Goal: Transaction & Acquisition: Obtain resource

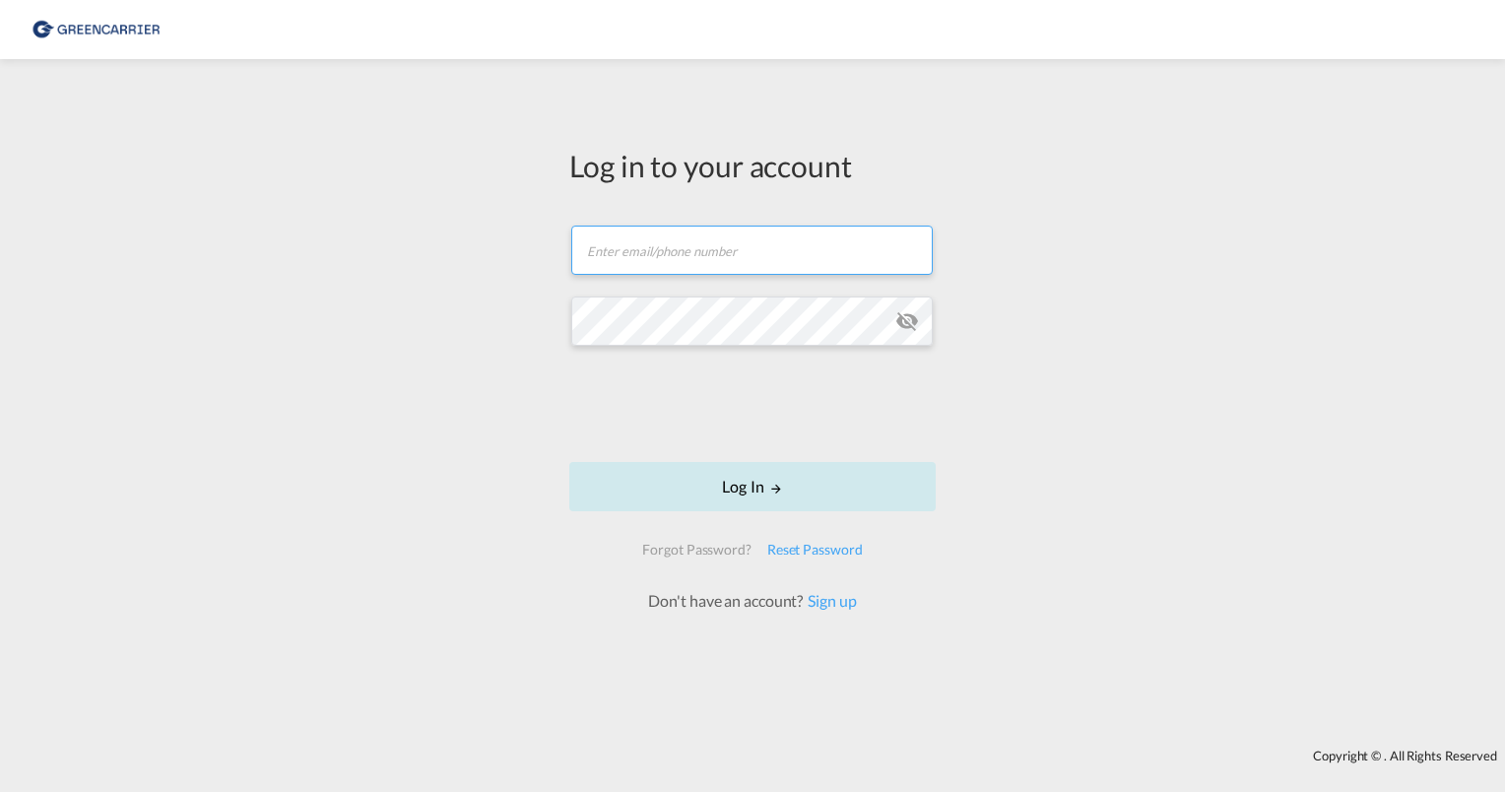
type input "[PERSON_NAME][EMAIL_ADDRESS][PERSON_NAME][DOMAIN_NAME]"
click at [717, 482] on button "Log In" at bounding box center [752, 486] width 366 height 49
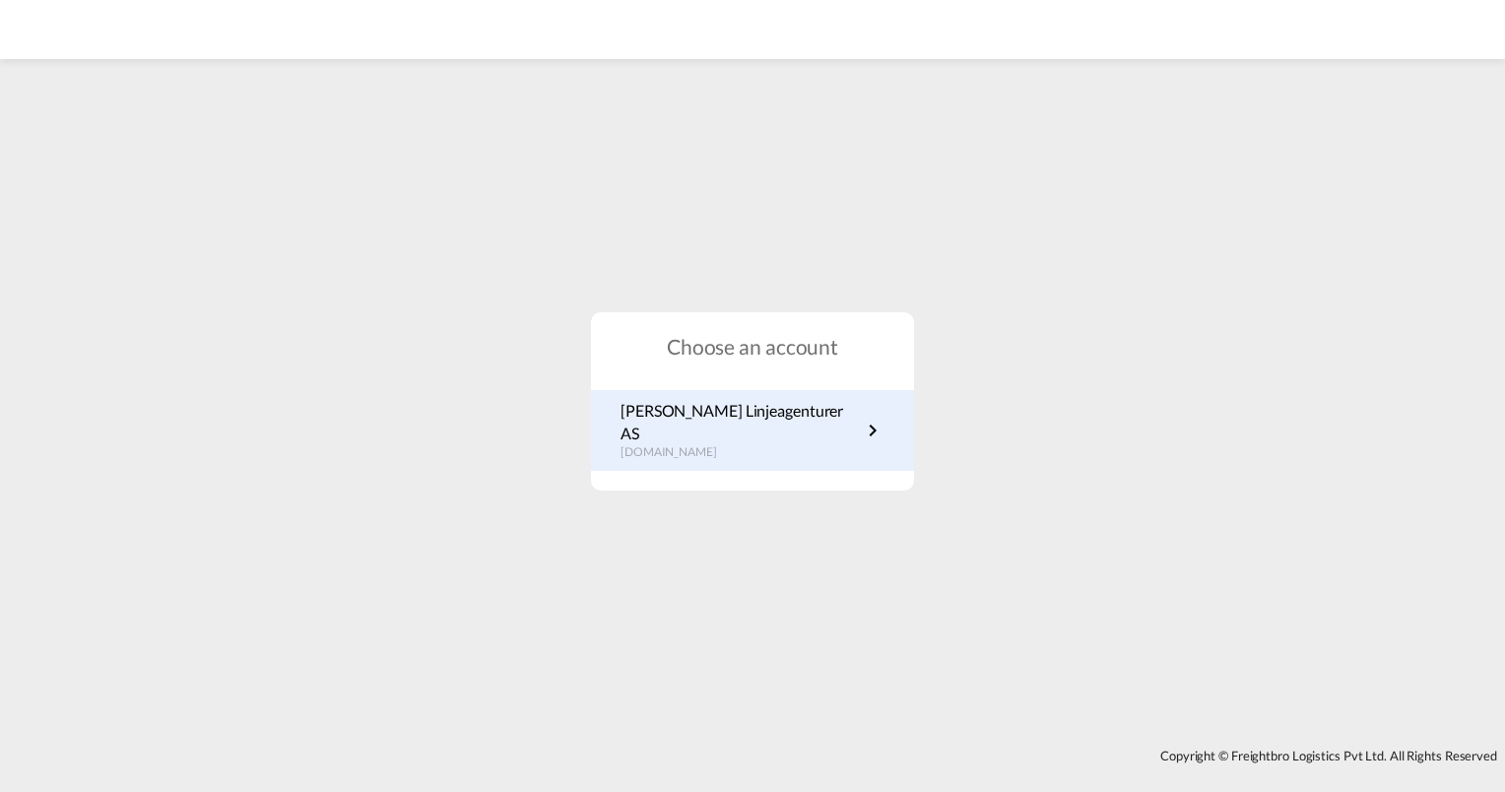
click at [693, 425] on p "[PERSON_NAME] Linjeagenturer AS" at bounding box center [740, 422] width 240 height 44
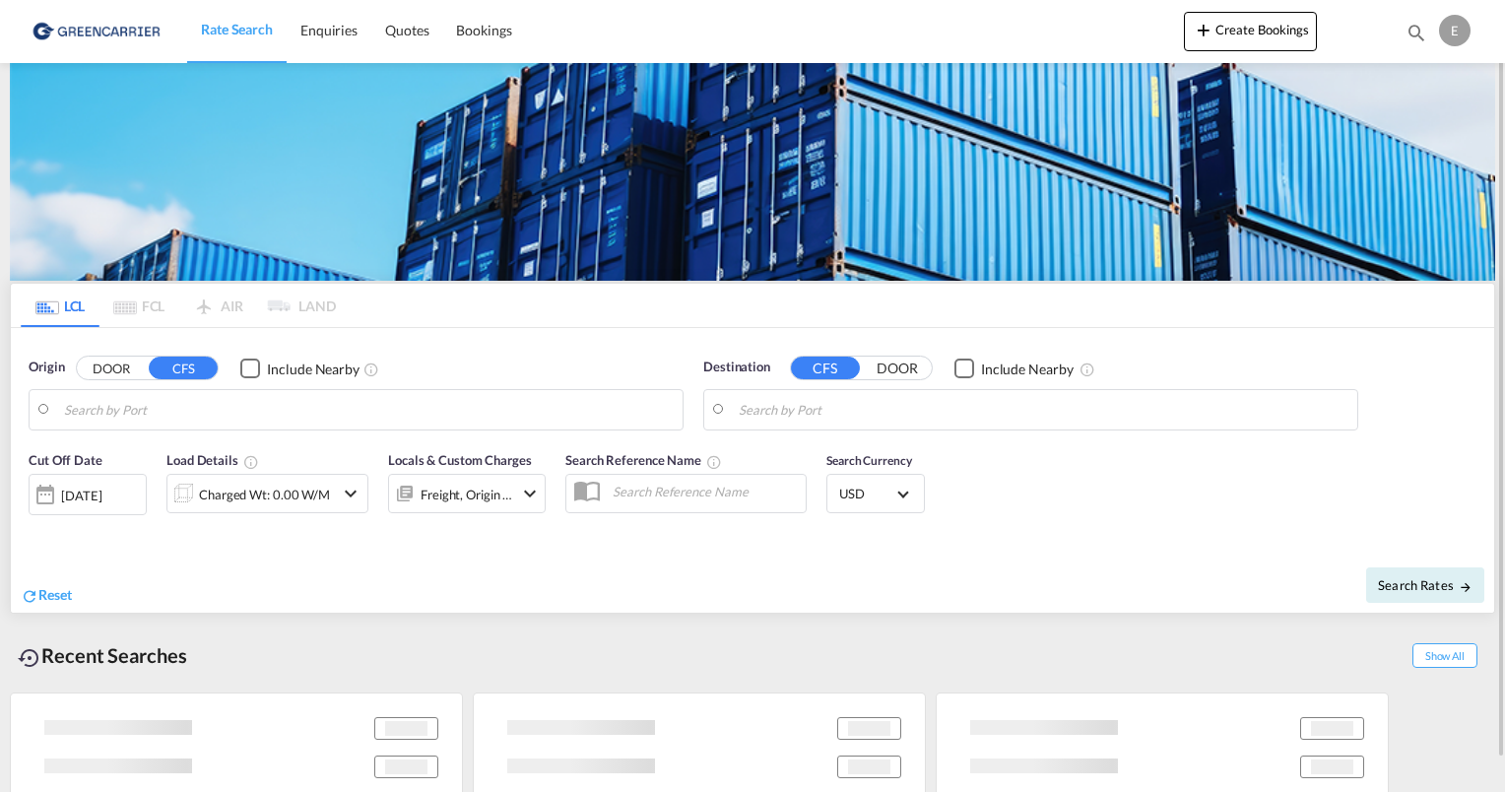
type input "[GEOGRAPHIC_DATA], NOOSL"
type input "Keelung (Chilung), TWKEL"
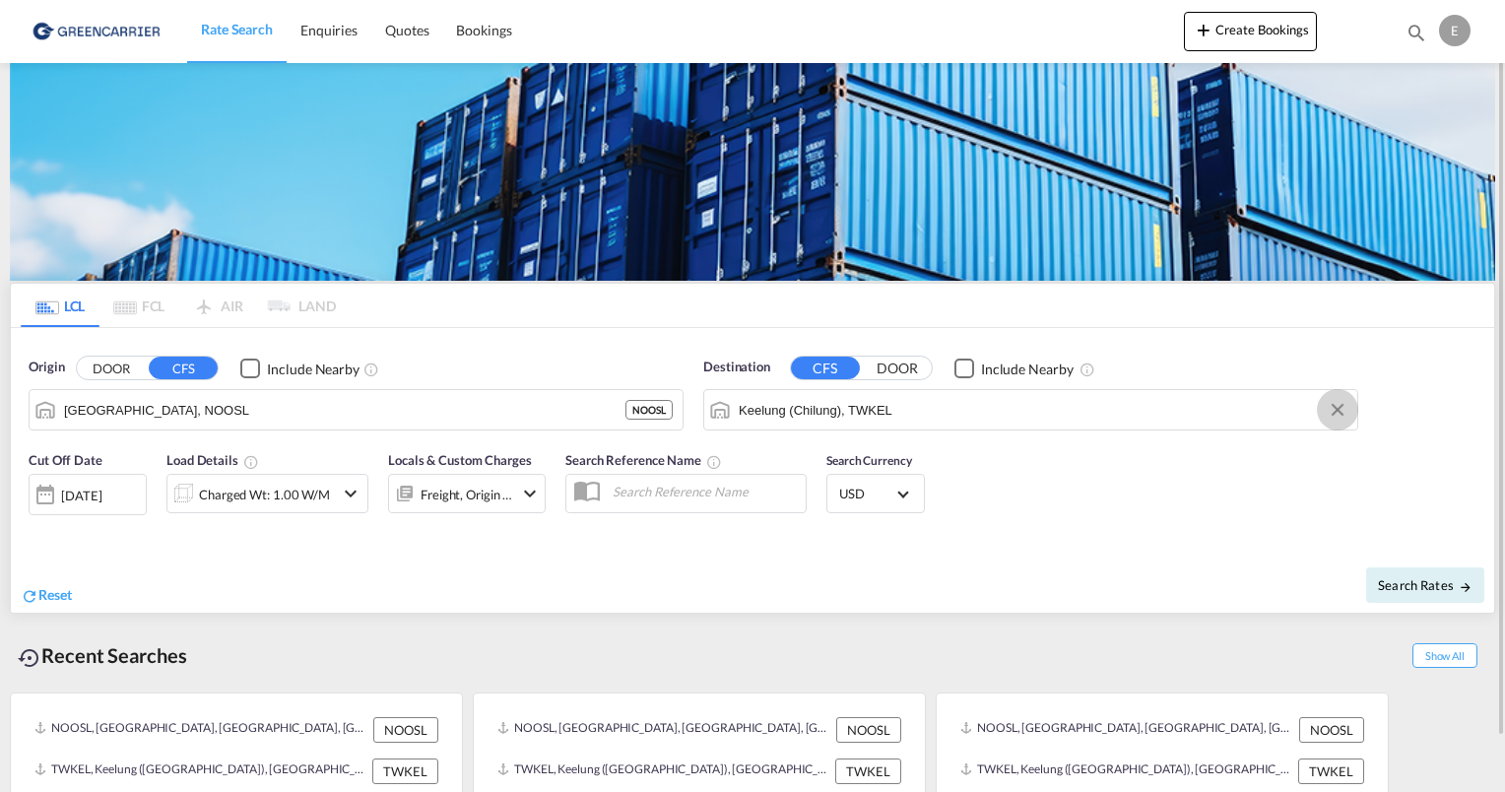
click at [1331, 410] on button "Clear Input" at bounding box center [1337, 410] width 30 height 30
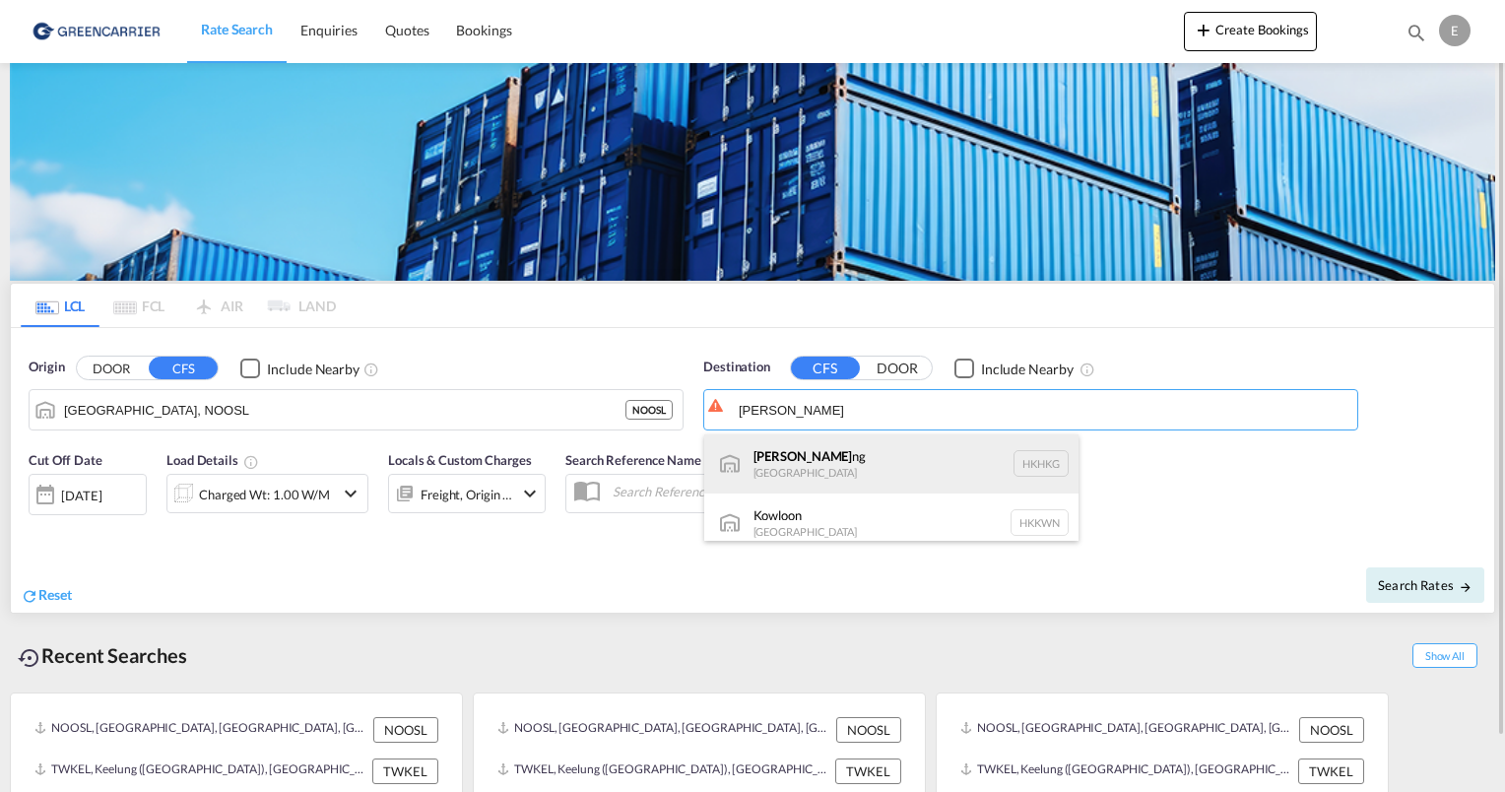
click at [918, 457] on div "Hong Ko ng Hong Kong HKHKG" at bounding box center [891, 463] width 374 height 59
type input "Hong Kong, HKHKG"
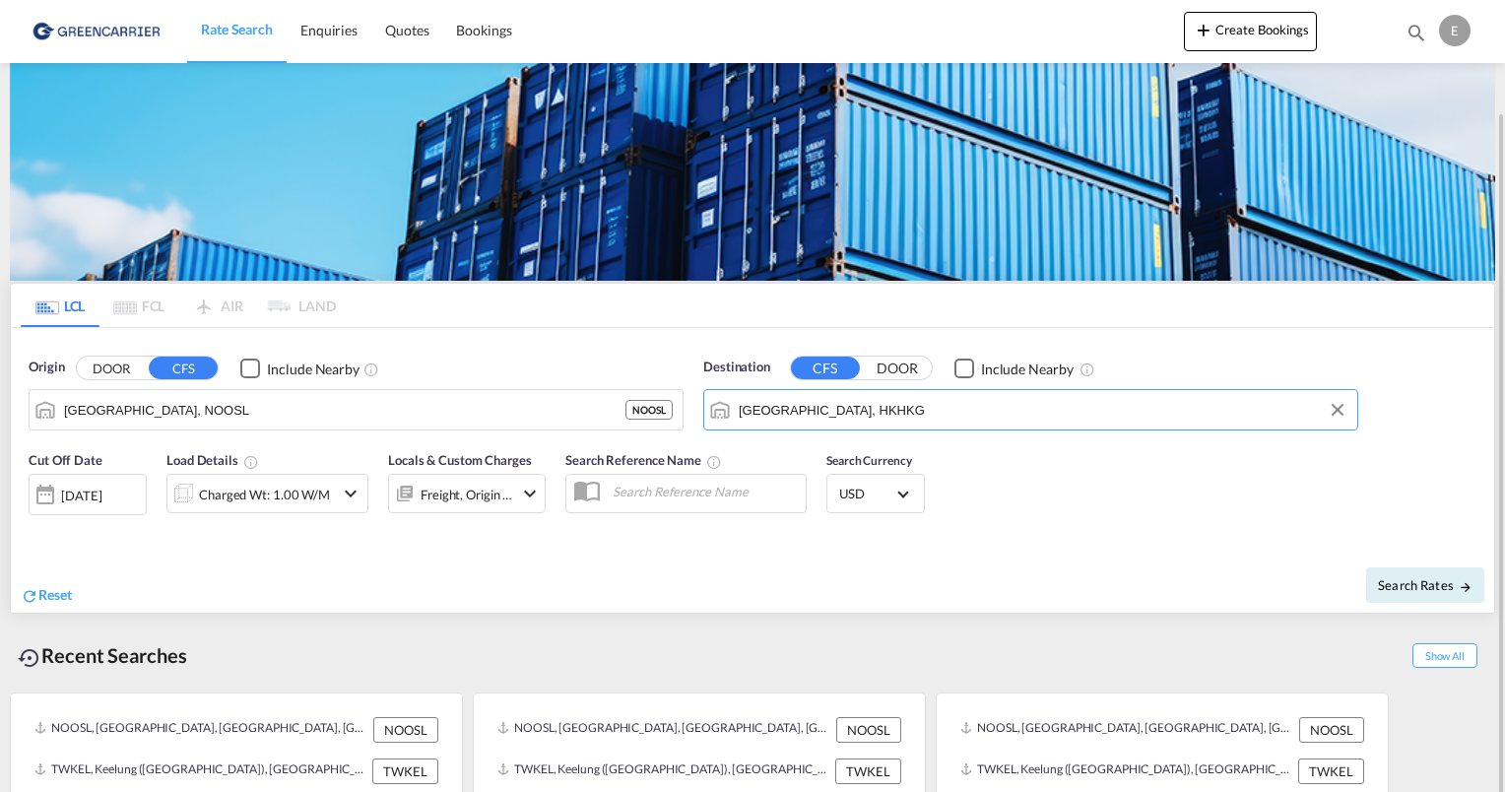
scroll to position [57, 0]
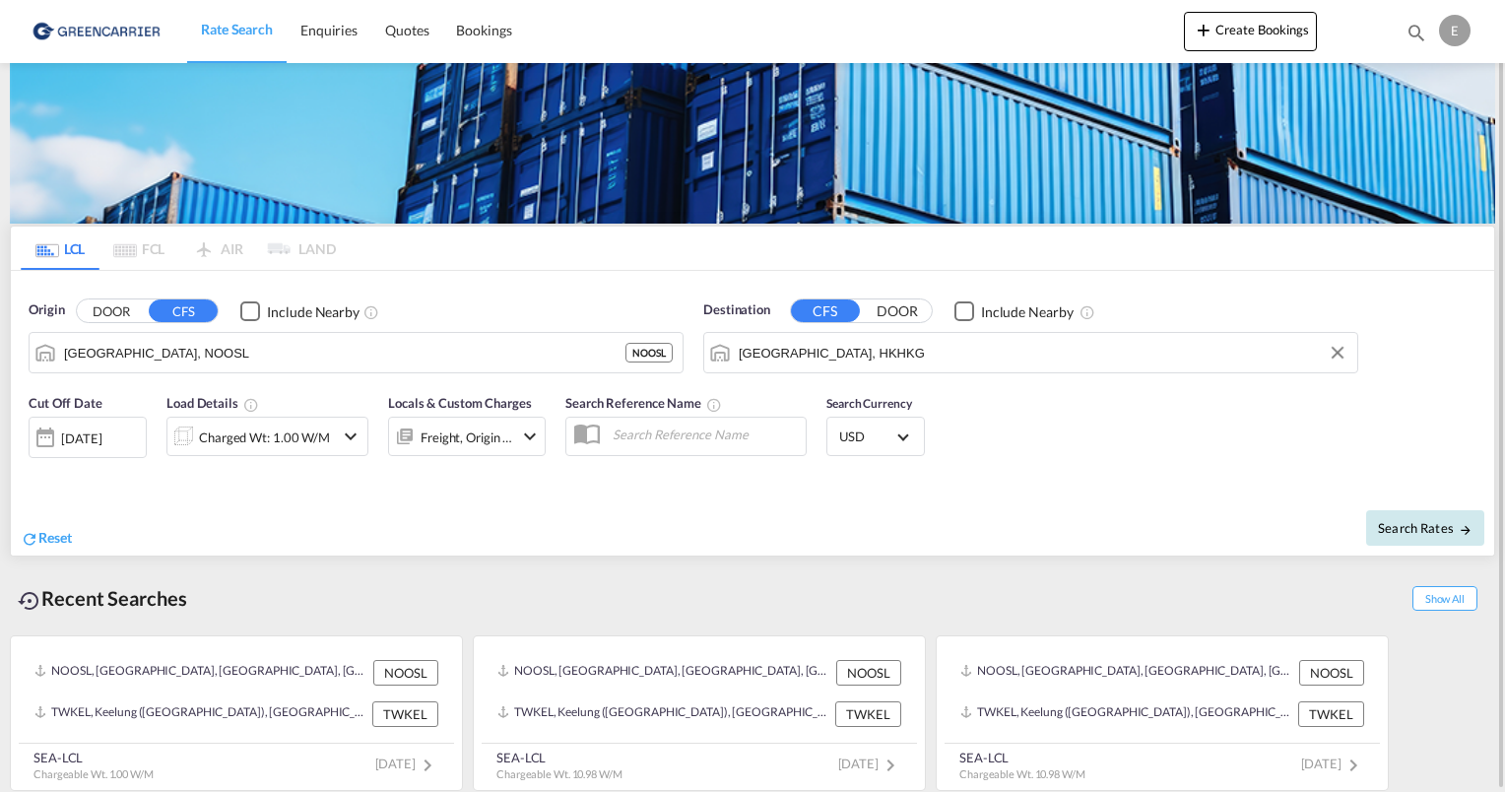
click at [1403, 523] on span "Search Rates" at bounding box center [1425, 528] width 95 height 16
type input "NOOSL to HKHKG / 9 Oct 2025"
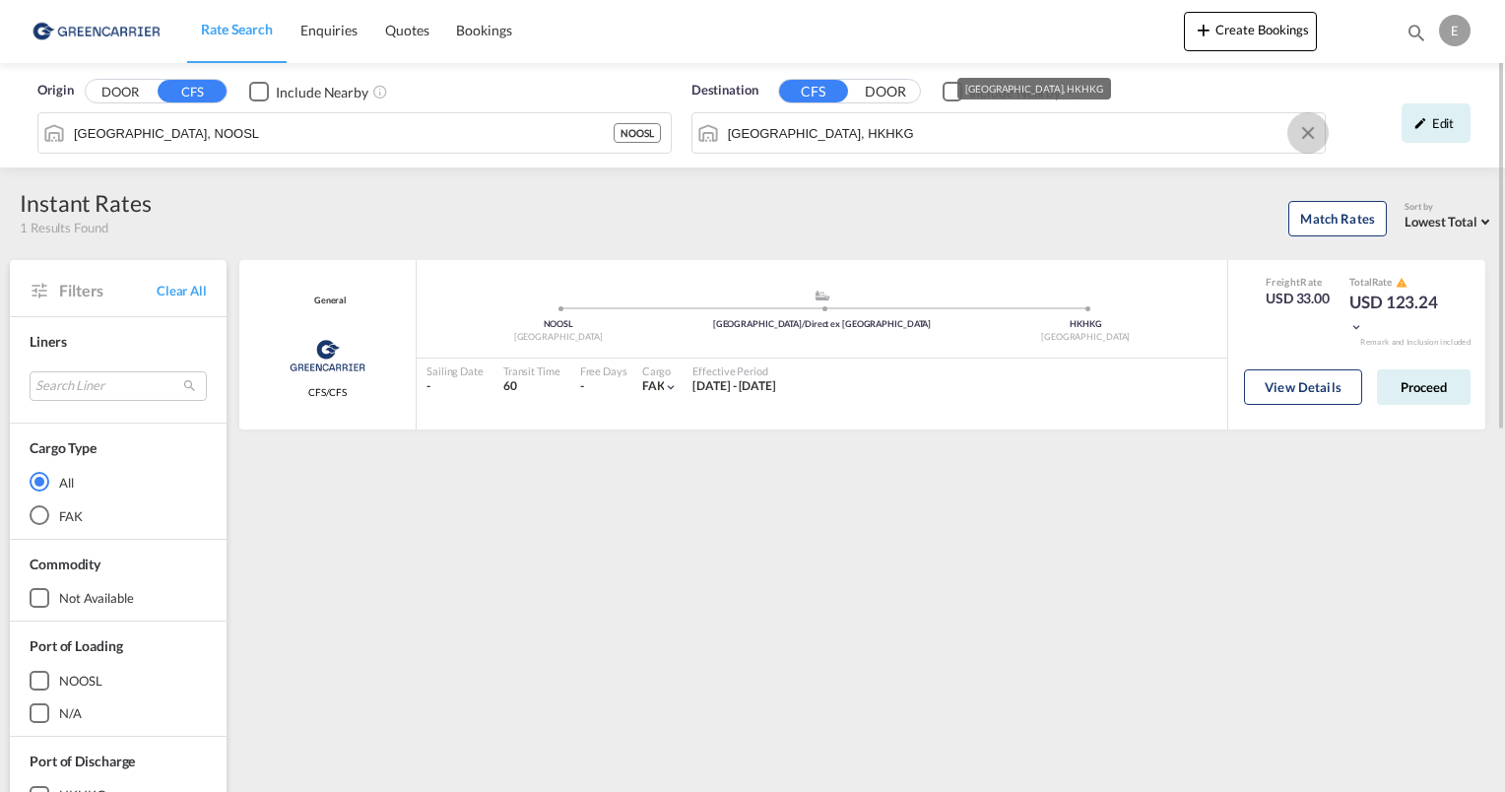
click at [1310, 134] on button "Clear Input" at bounding box center [1308, 133] width 30 height 30
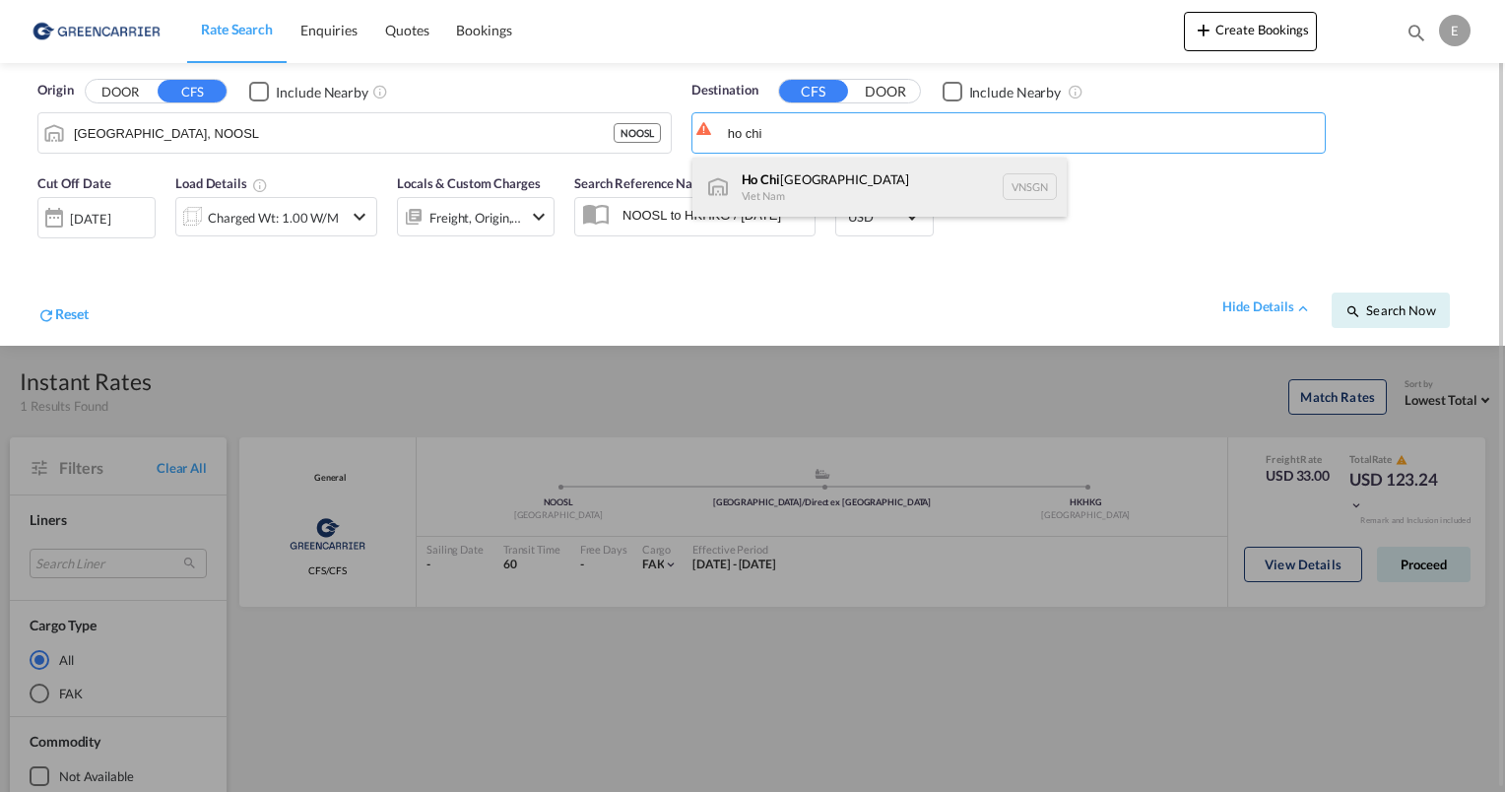
click at [882, 174] on div "Ho Chi Minh City Viet Nam VNSGN" at bounding box center [879, 187] width 374 height 59
type input "Ho Chi Minh City, VNSGN"
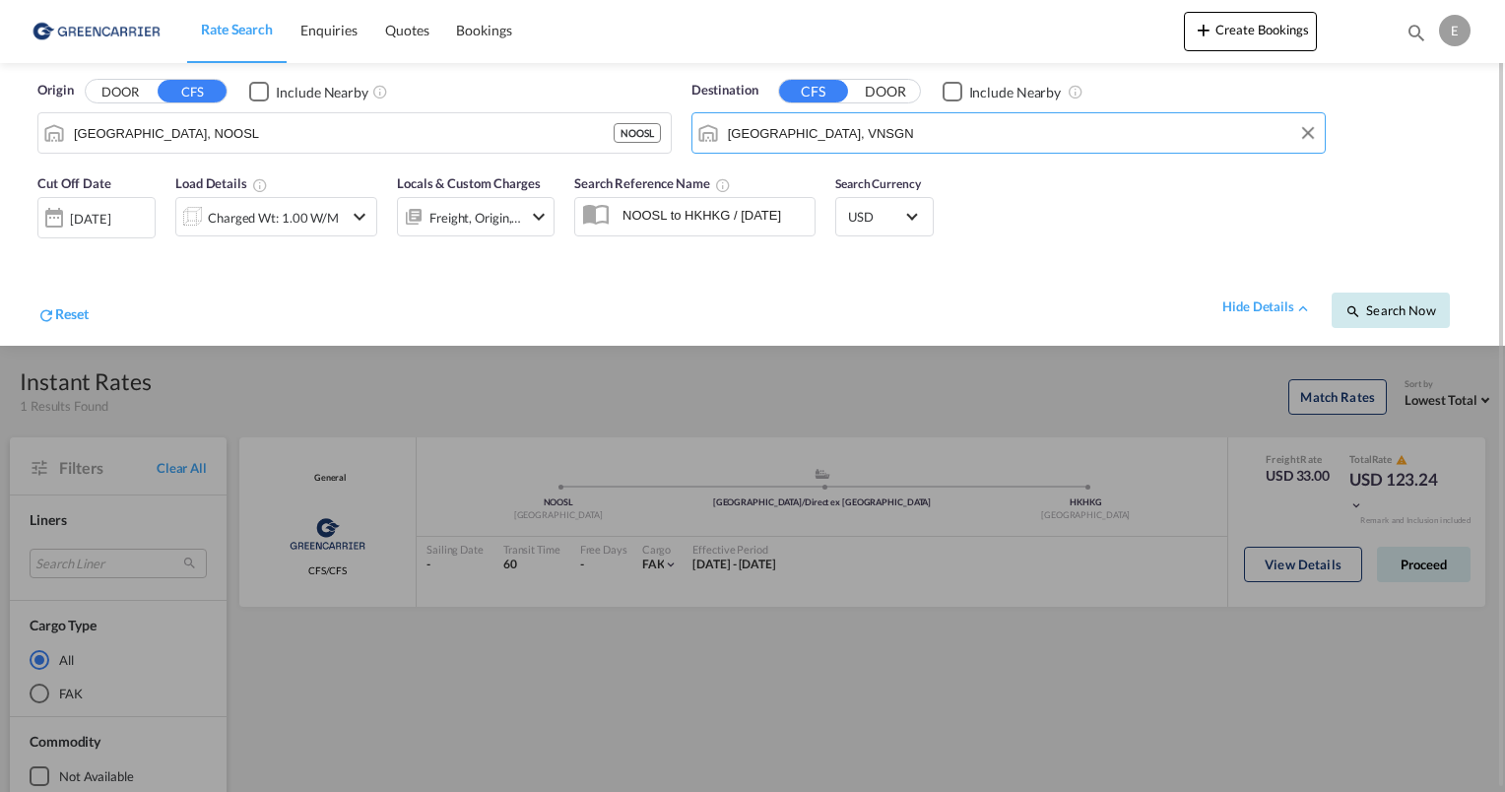
click at [1401, 307] on span "Search Now" at bounding box center [1390, 310] width 90 height 16
